Goal: Transaction & Acquisition: Purchase product/service

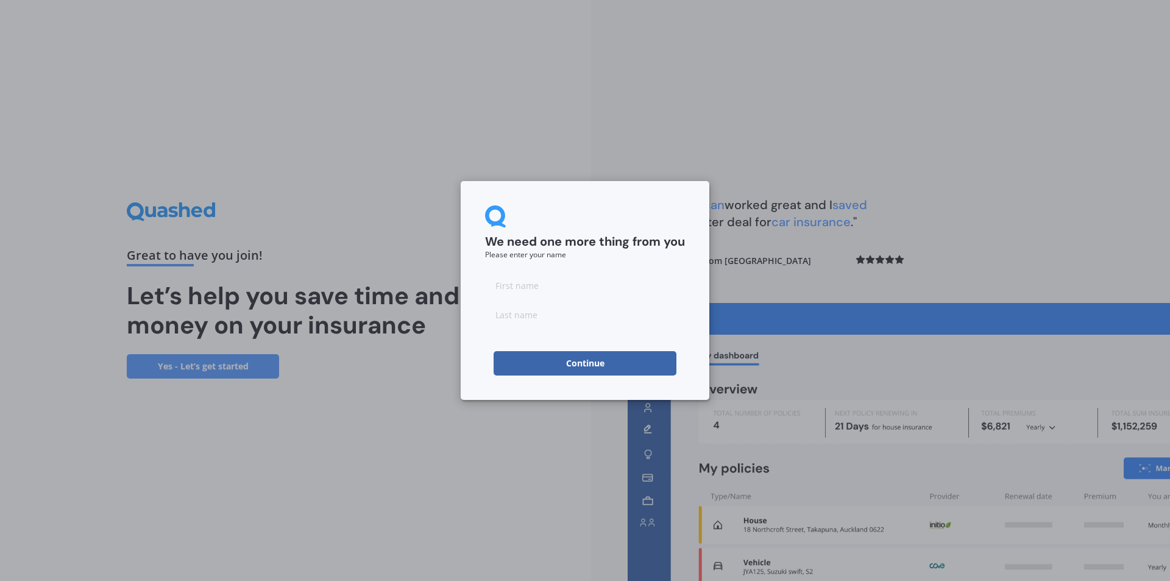
click at [557, 281] on input at bounding box center [585, 285] width 200 height 24
type input "Mark"
type input "Buckingham"
click at [612, 361] on button "Continue" at bounding box center [584, 363] width 183 height 24
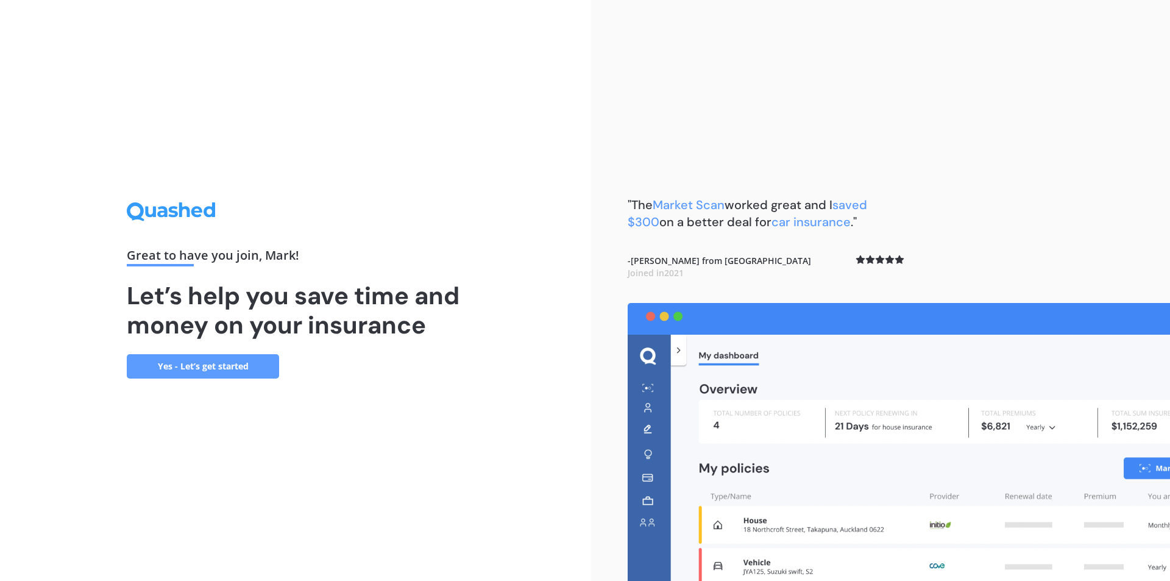
click at [215, 359] on link "Yes - Let’s get started" at bounding box center [203, 366] width 152 height 24
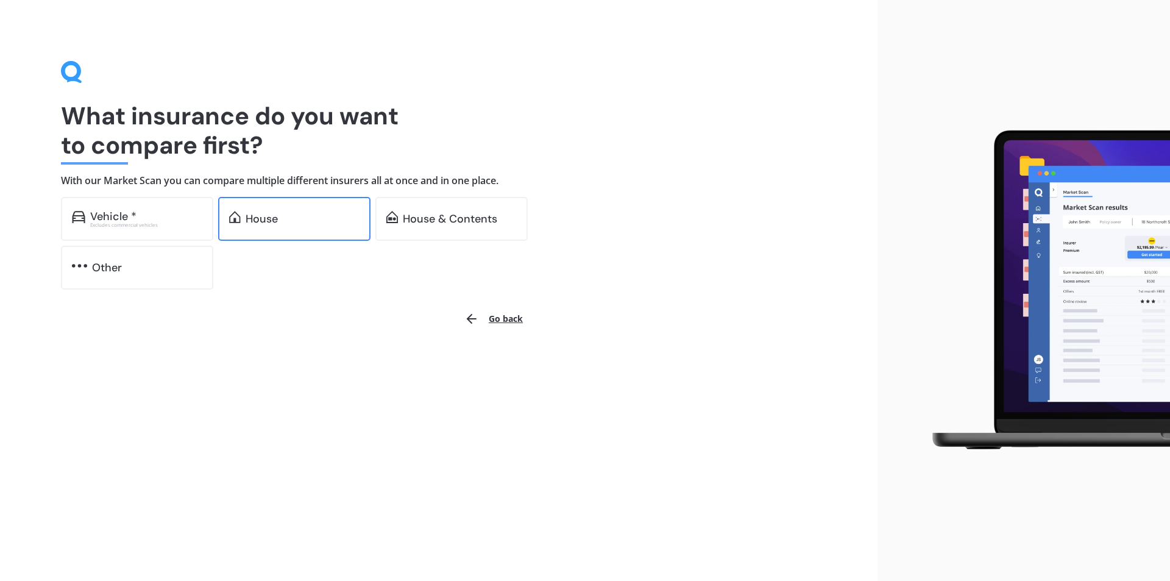
click at [289, 216] on div "House" at bounding box center [303, 219] width 114 height 12
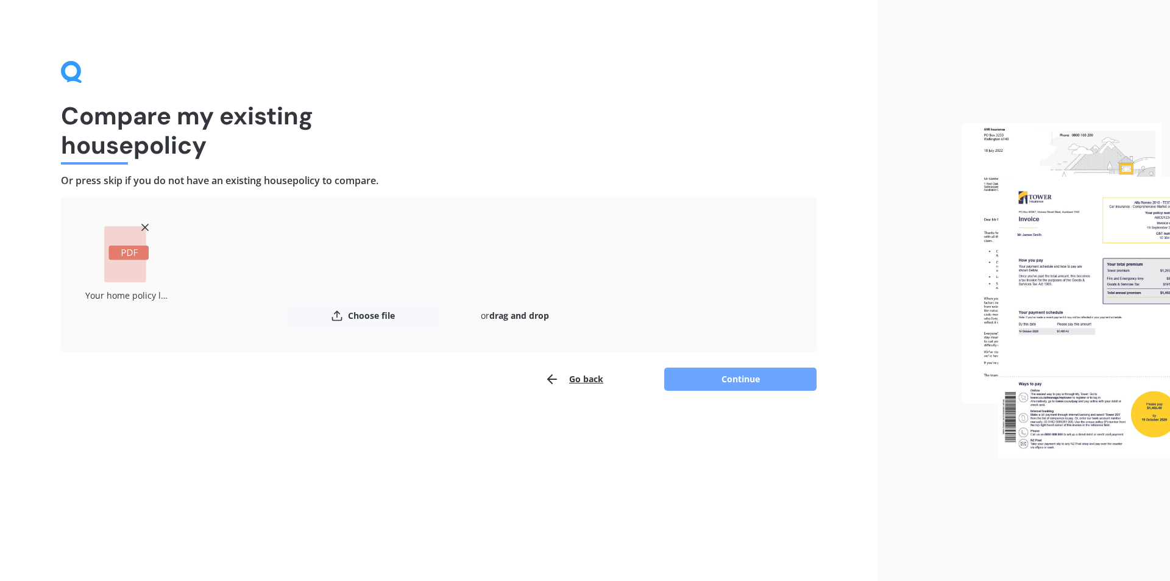
click at [731, 378] on button "Continue" at bounding box center [740, 378] width 152 height 23
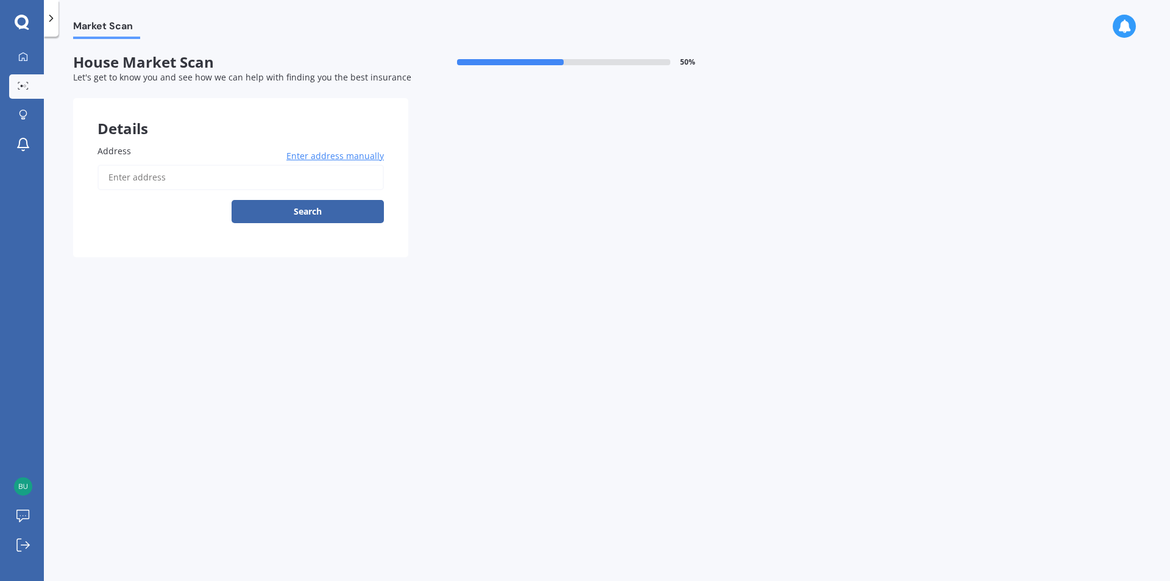
click at [132, 174] on input "Address" at bounding box center [240, 177] width 286 height 26
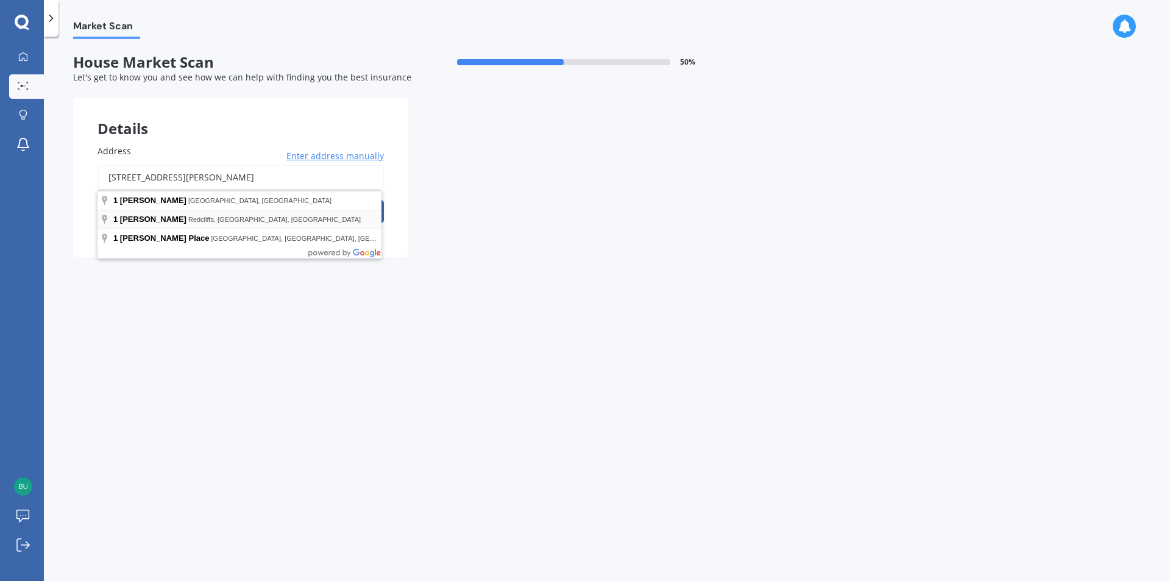
type input "[STREET_ADDRESS][PERSON_NAME]"
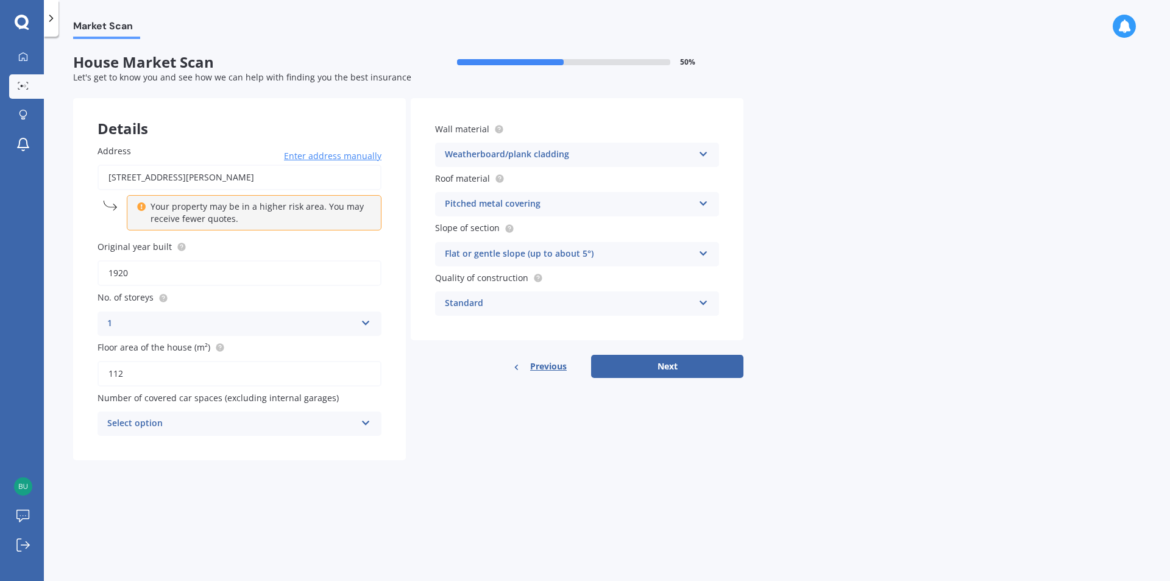
click at [355, 422] on div "Select option" at bounding box center [231, 423] width 249 height 15
click at [262, 450] on div "0" at bounding box center [239, 447] width 283 height 22
click at [653, 362] on button "Next" at bounding box center [667, 366] width 152 height 23
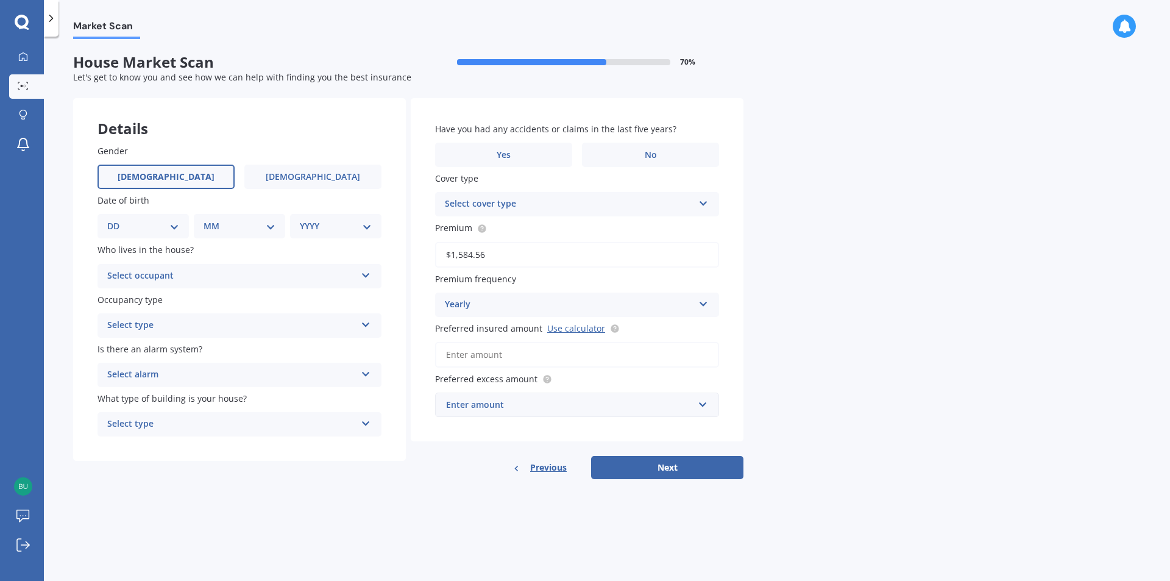
click at [183, 174] on label "[DEMOGRAPHIC_DATA]" at bounding box center [165, 176] width 137 height 24
click at [0, 0] on input "[DEMOGRAPHIC_DATA]" at bounding box center [0, 0] width 0 height 0
click at [178, 227] on select "DD 01 02 03 04 05 06 07 08 09 10 11 12 13 14 15 16 17 18 19 20 21 22 23 24 25 2…" at bounding box center [143, 225] width 72 height 13
select select "07"
click at [117, 219] on select "DD 01 02 03 04 05 06 07 08 09 10 11 12 13 14 15 16 17 18 19 20 21 22 23 24 25 2…" at bounding box center [143, 225] width 72 height 13
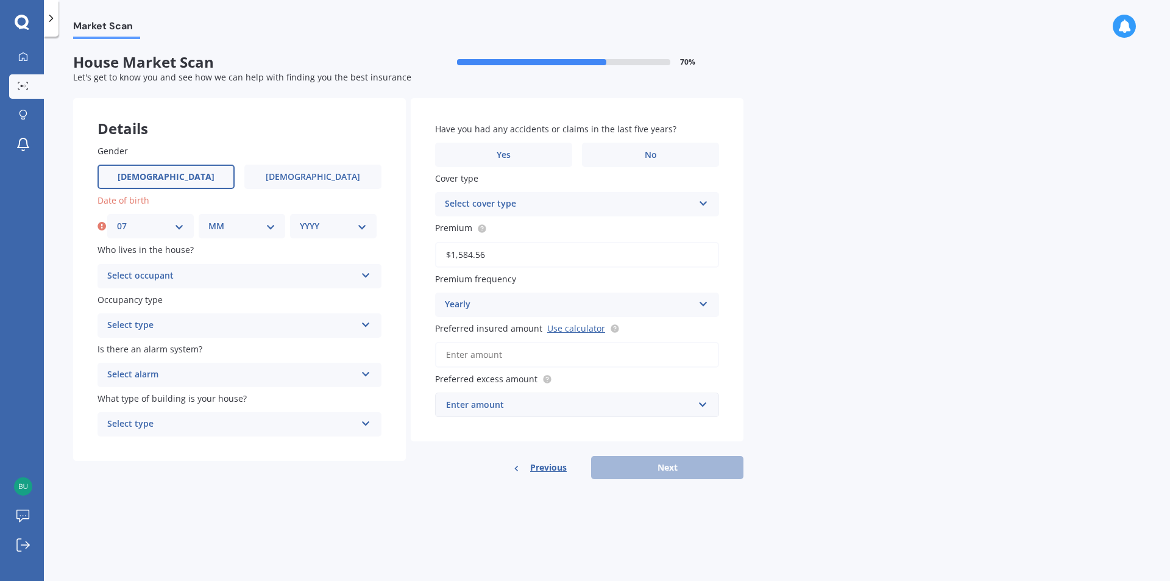
click at [264, 228] on select "MM 01 02 03 04 05 06 07 08 09 10 11 12" at bounding box center [241, 225] width 67 height 13
select select "02"
click at [208, 219] on select "MM 01 02 03 04 05 06 07 08 09 10 11 12" at bounding box center [241, 225] width 67 height 13
click at [340, 227] on select "YYYY 2009 2008 2007 2006 2005 2004 2003 2002 2001 2000 1999 1998 1997 1996 1995…" at bounding box center [333, 225] width 67 height 13
select select "1990"
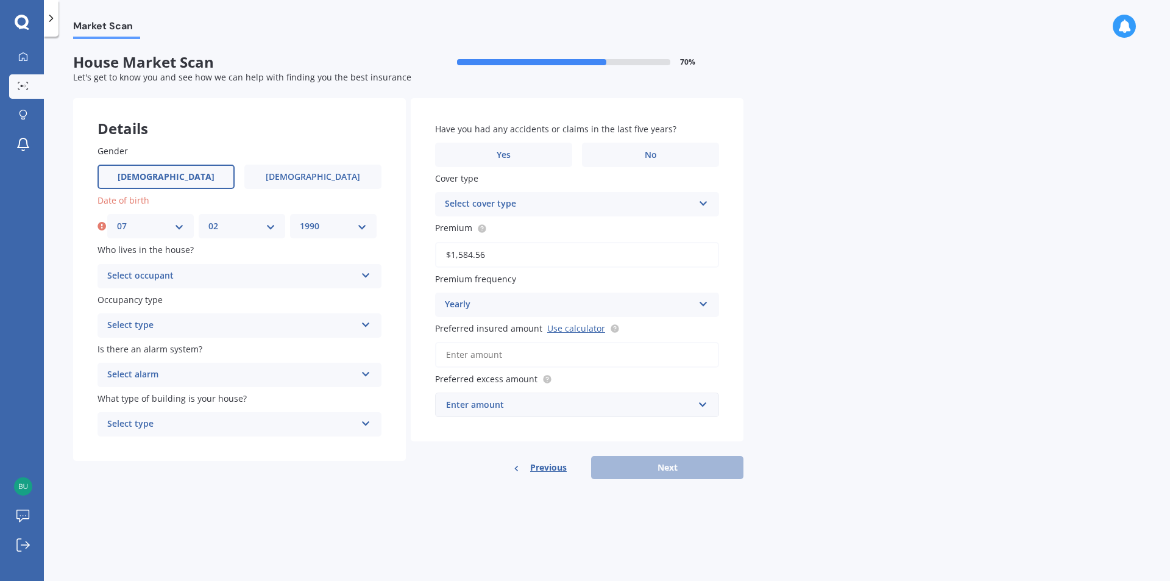
click at [300, 219] on select "YYYY 2009 2008 2007 2006 2005 2004 2003 2002 2001 2000 1999 1998 1997 1996 1995…" at bounding box center [333, 225] width 67 height 13
click at [357, 274] on div "Select occupant Owner Owner + Boarder" at bounding box center [239, 276] width 284 height 24
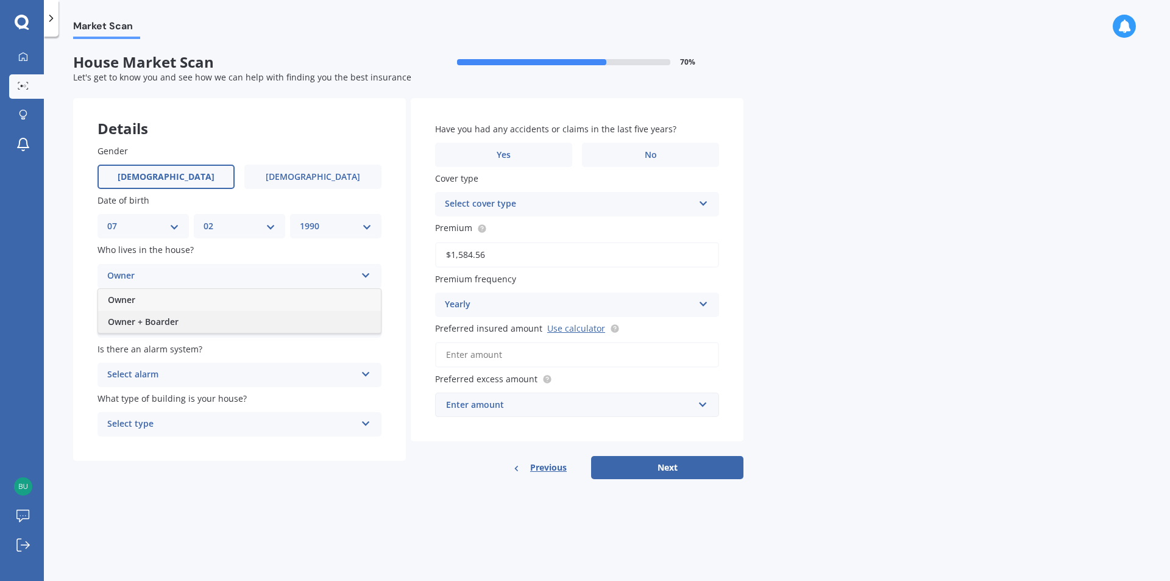
click at [183, 317] on div "Owner + Boarder" at bounding box center [239, 322] width 283 height 22
click at [359, 323] on div "Select type Permanent Holiday (without tenancy)" at bounding box center [239, 325] width 284 height 24
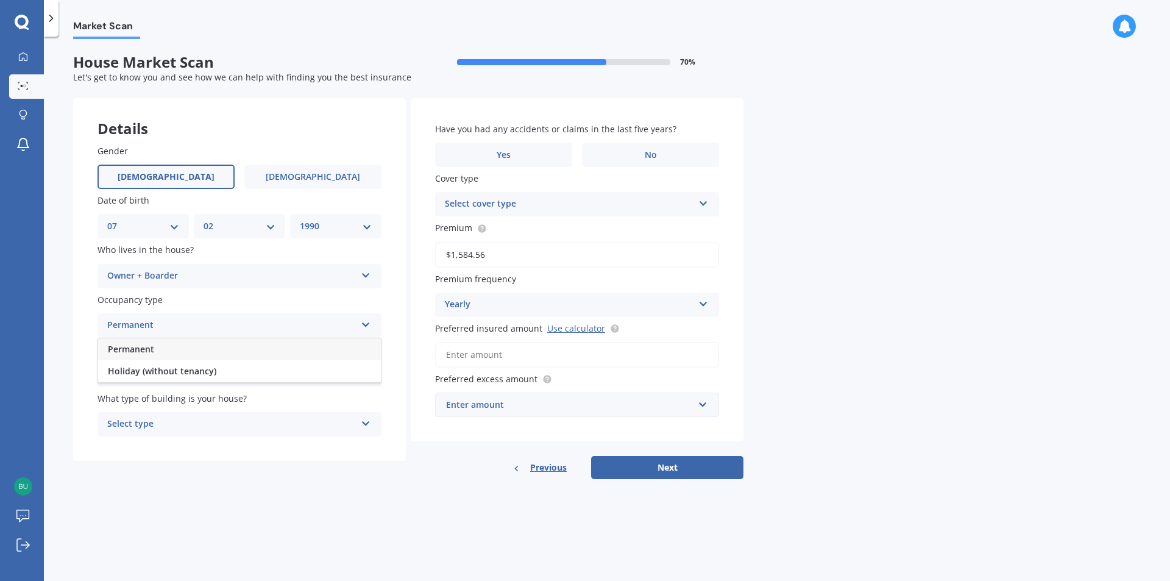
click at [228, 348] on div "Permanent" at bounding box center [239, 349] width 283 height 22
click at [361, 374] on icon at bounding box center [366, 371] width 10 height 9
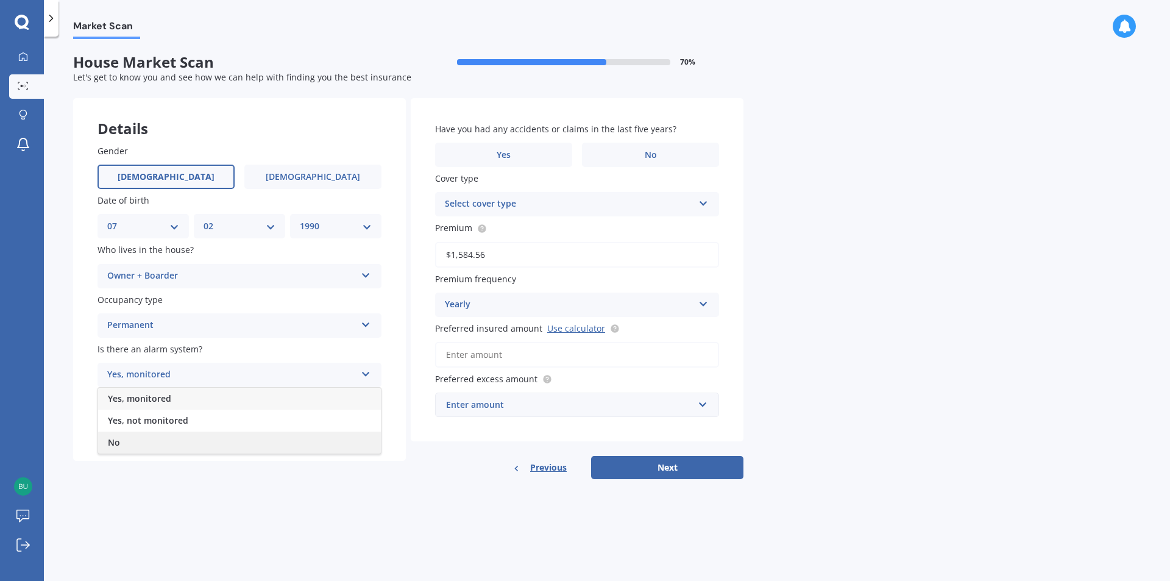
click at [209, 434] on div "No" at bounding box center [239, 442] width 283 height 22
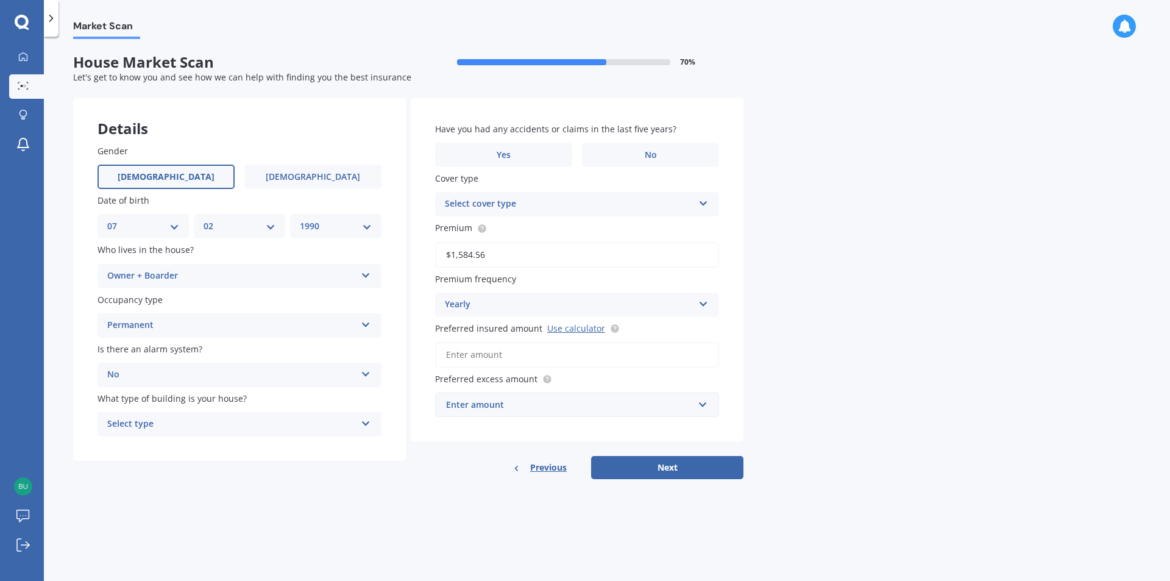
click at [352, 425] on div "Select type" at bounding box center [231, 424] width 249 height 15
click at [284, 445] on div "Freestanding" at bounding box center [239, 448] width 283 height 22
click at [530, 151] on label "Yes" at bounding box center [503, 155] width 137 height 24
click at [0, 0] on input "Yes" at bounding box center [0, 0] width 0 height 0
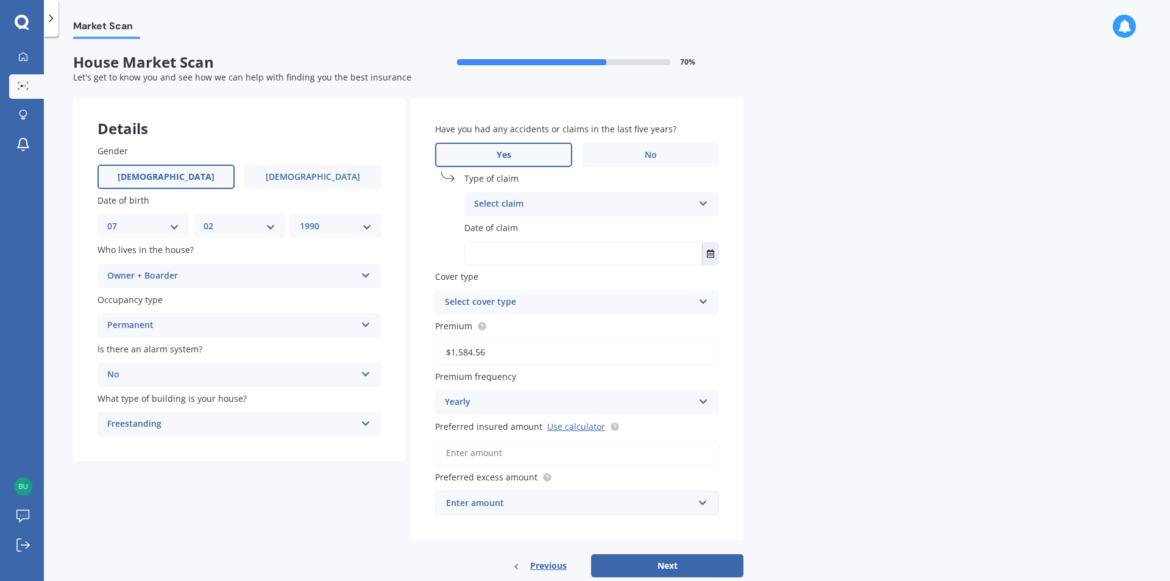
click at [706, 202] on icon at bounding box center [703, 201] width 10 height 9
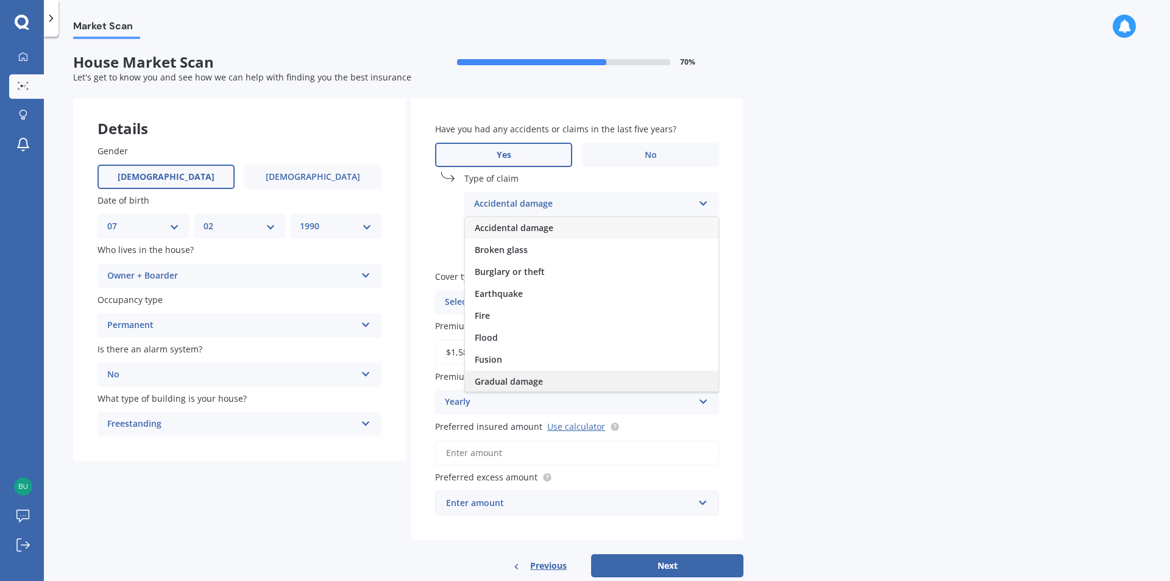
click at [548, 378] on div "Gradual damage" at bounding box center [591, 381] width 253 height 22
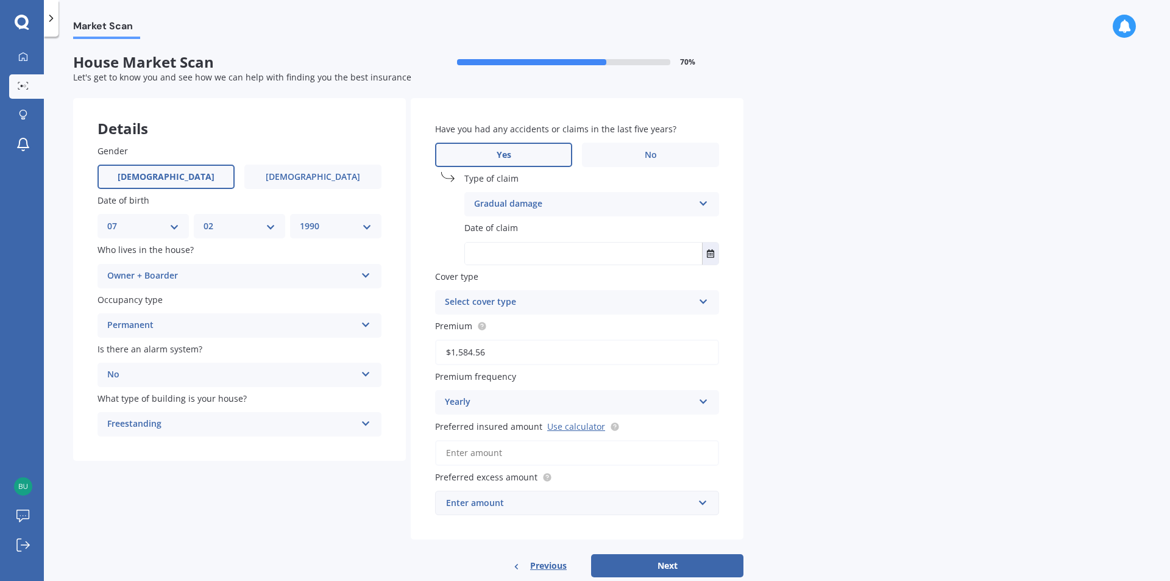
click at [643, 136] on div "Have you had any accidents or claims in the last five years? Yes No" at bounding box center [577, 144] width 284 height 44
click at [637, 152] on label "No" at bounding box center [650, 155] width 137 height 24
click at [0, 0] on input "No" at bounding box center [0, 0] width 0 height 0
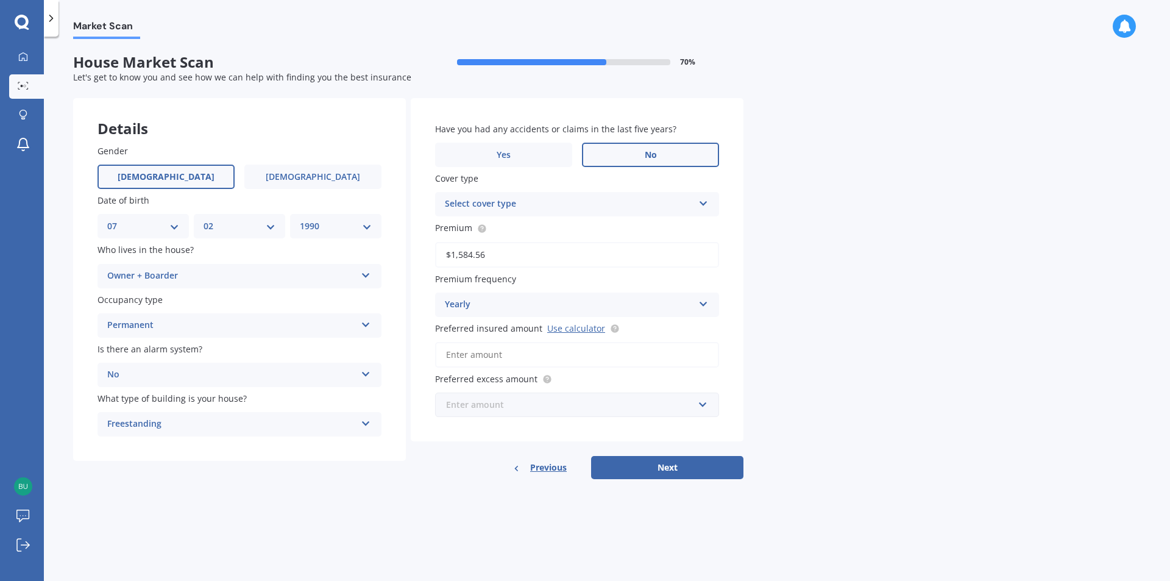
click at [700, 405] on input "text" at bounding box center [572, 404] width 273 height 23
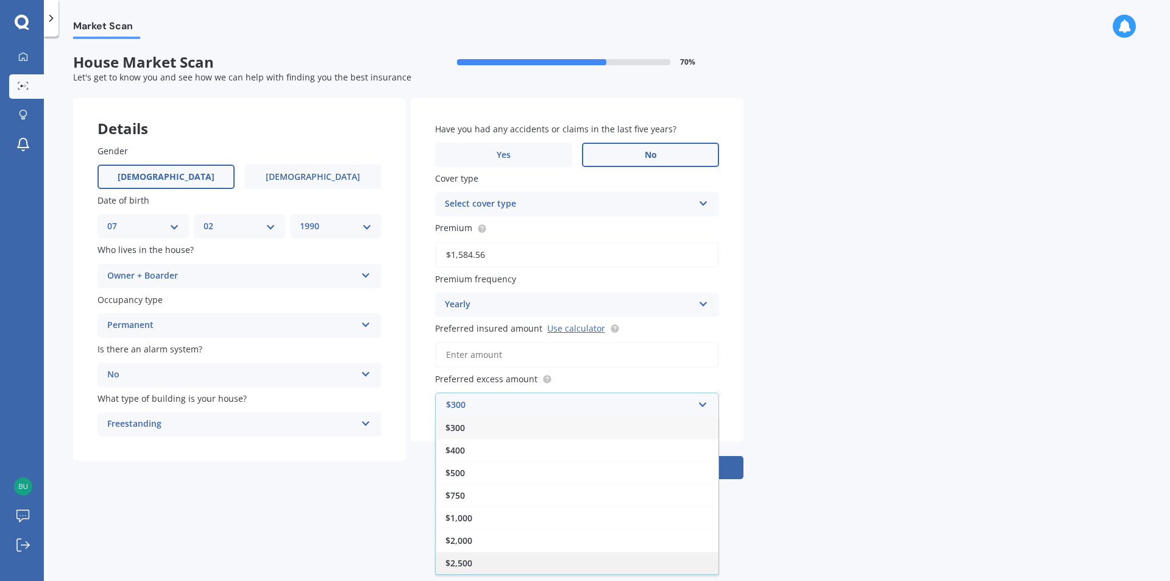
click at [498, 556] on div "$2,500" at bounding box center [577, 562] width 283 height 23
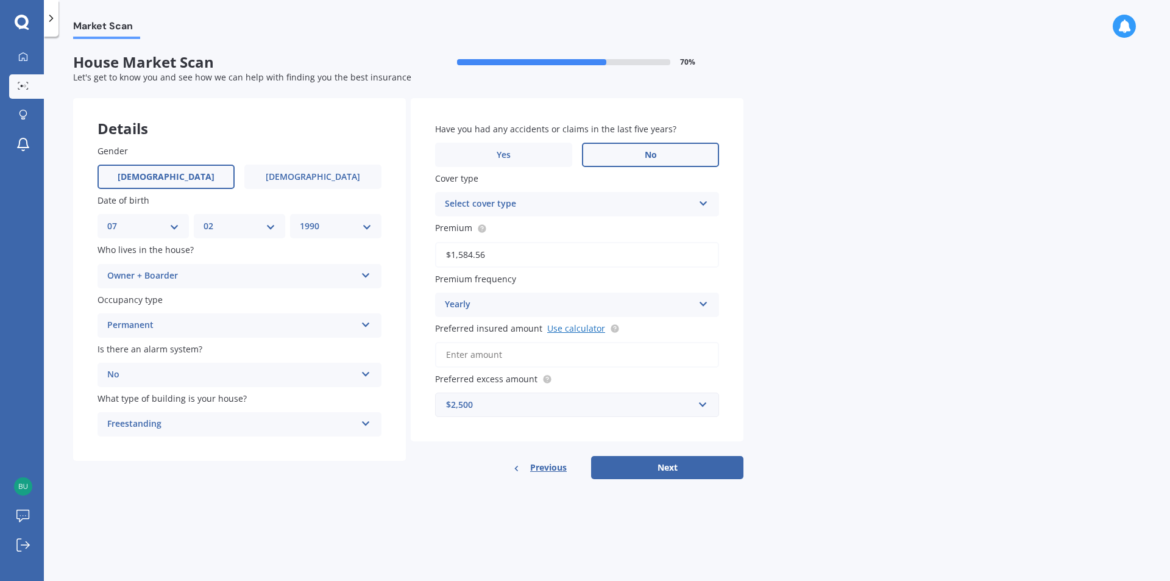
click at [585, 329] on link "Use calculator" at bounding box center [576, 328] width 58 height 12
click at [488, 348] on input "Preferred insured amount Use calculator" at bounding box center [577, 355] width 284 height 26
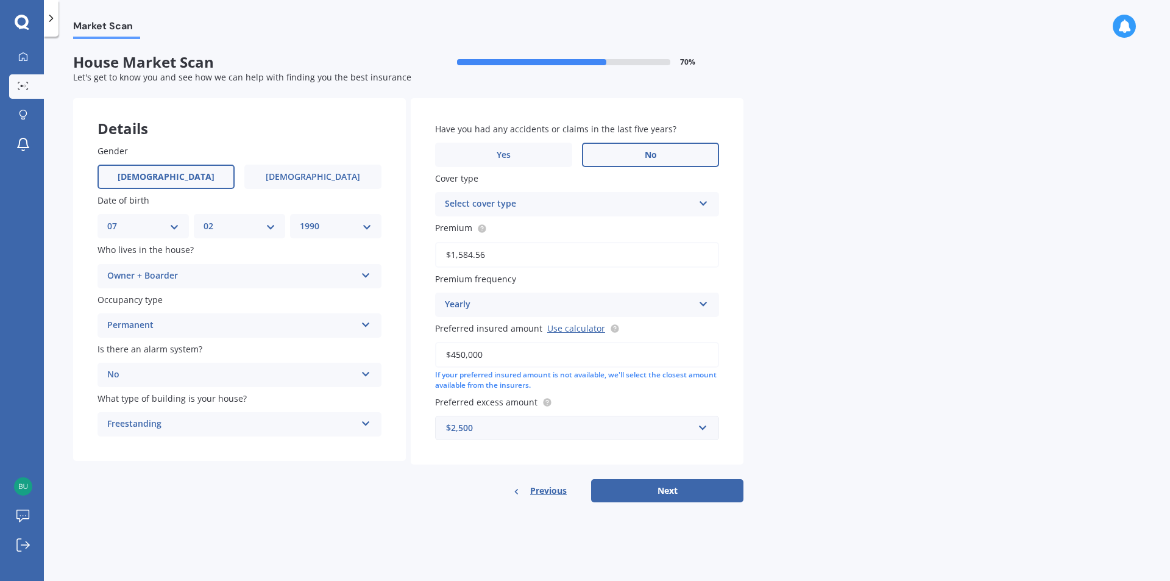
type input "$450,000"
click at [470, 254] on input "$1,584.56" at bounding box center [577, 255] width 284 height 26
click at [660, 489] on button "Next" at bounding box center [667, 490] width 152 height 23
click at [662, 200] on div "Select cover type" at bounding box center [571, 203] width 242 height 13
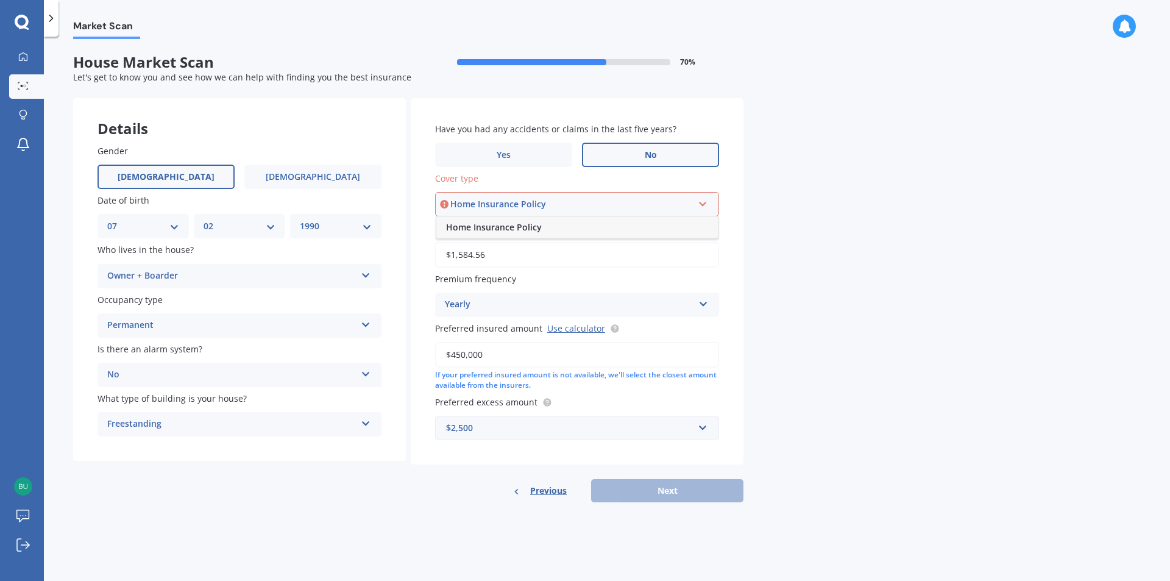
click at [586, 221] on div "Home Insurance Policy" at bounding box center [576, 227] width 281 height 22
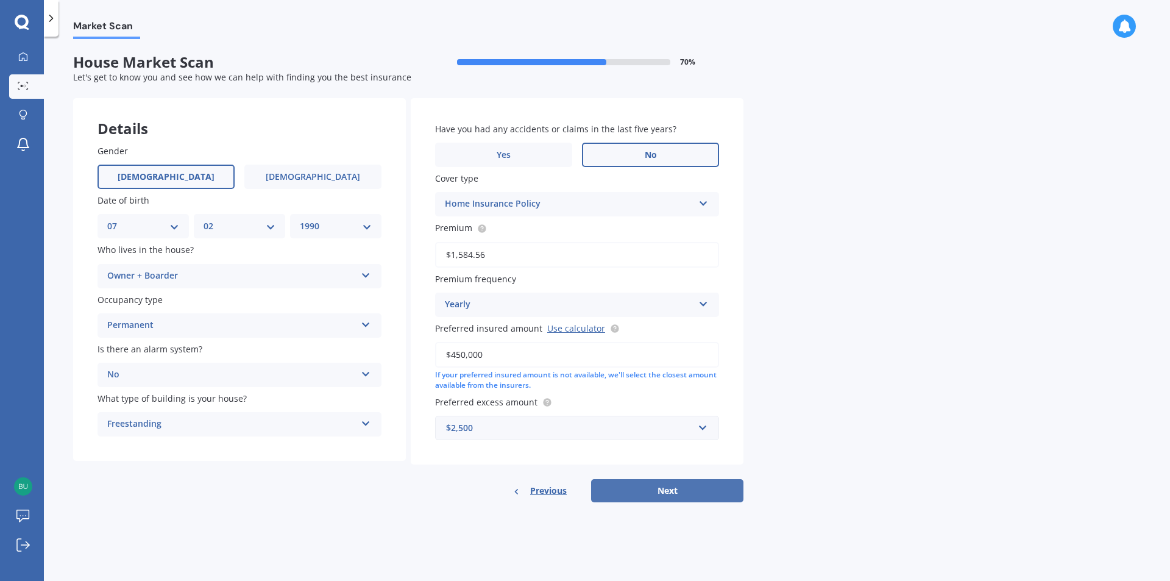
click at [660, 489] on button "Next" at bounding box center [667, 490] width 152 height 23
select select "07"
select select "02"
select select "1990"
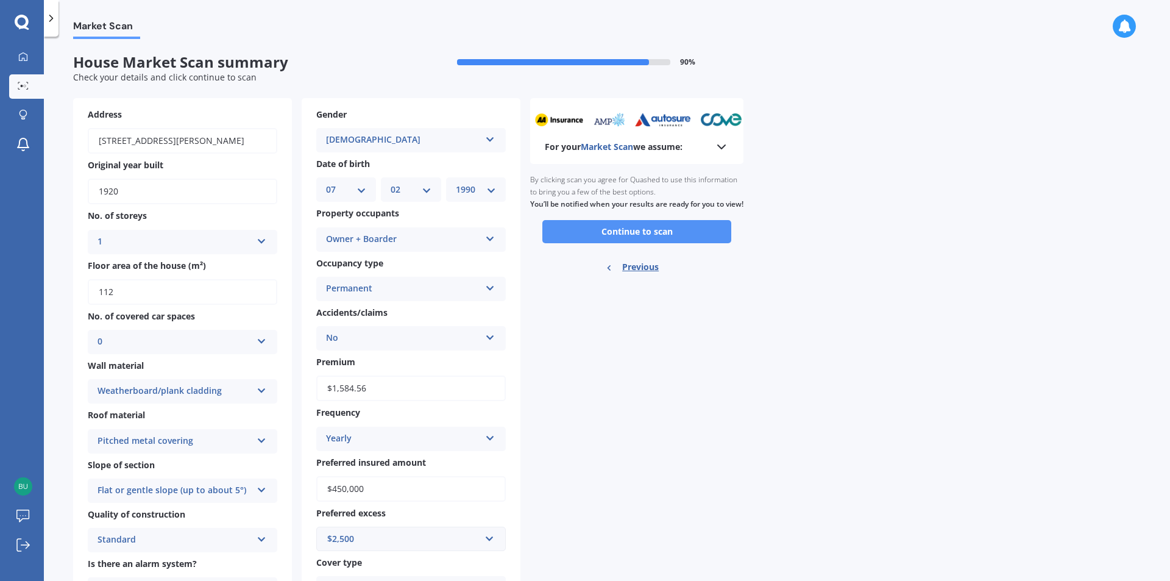
click at [641, 243] on button "Continue to scan" at bounding box center [636, 231] width 189 height 23
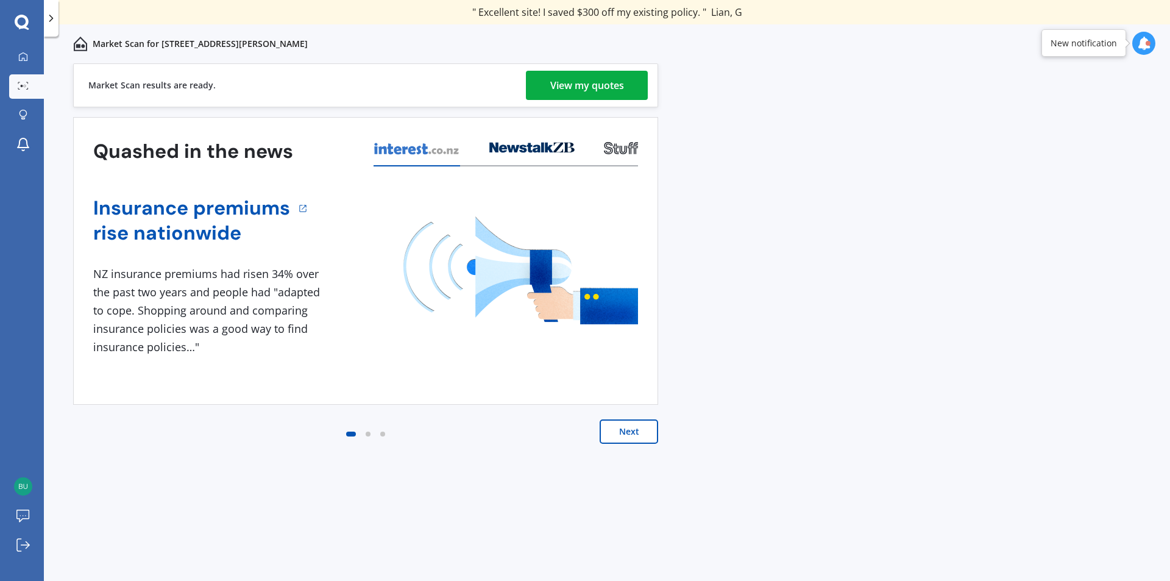
click at [581, 82] on div "View my quotes" at bounding box center [587, 85] width 74 height 29
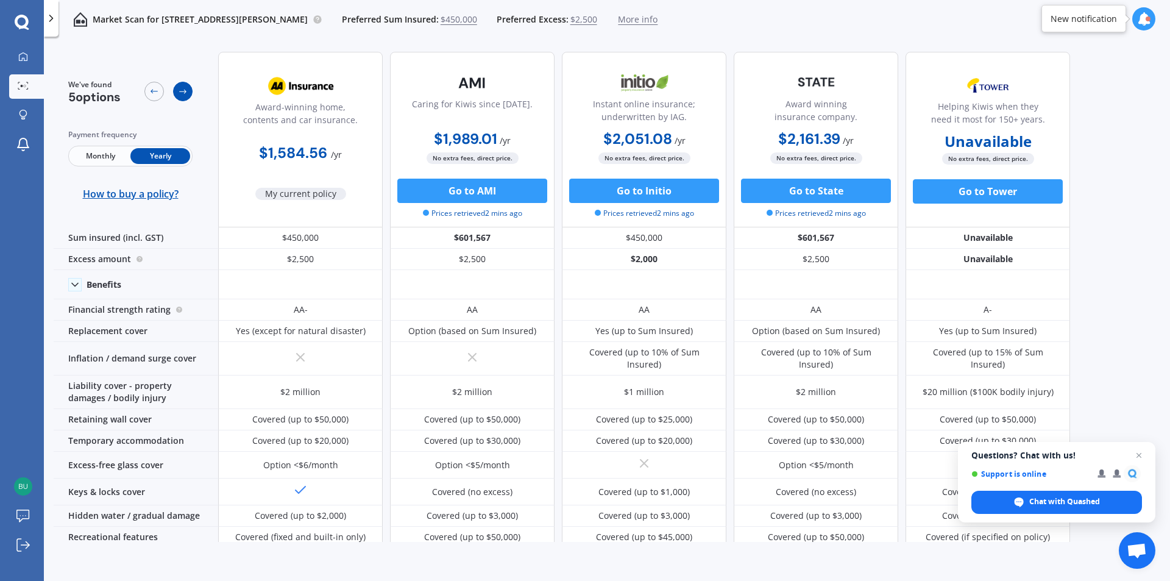
click at [182, 88] on icon at bounding box center [183, 92] width 10 height 10
click at [150, 90] on icon at bounding box center [154, 92] width 10 height 10
click at [183, 89] on icon at bounding box center [183, 92] width 10 height 10
click at [101, 153] on span "Monthly" at bounding box center [101, 156] width 60 height 16
click at [161, 154] on span "Yearly" at bounding box center [160, 156] width 60 height 16
